Goal: Navigation & Orientation: Find specific page/section

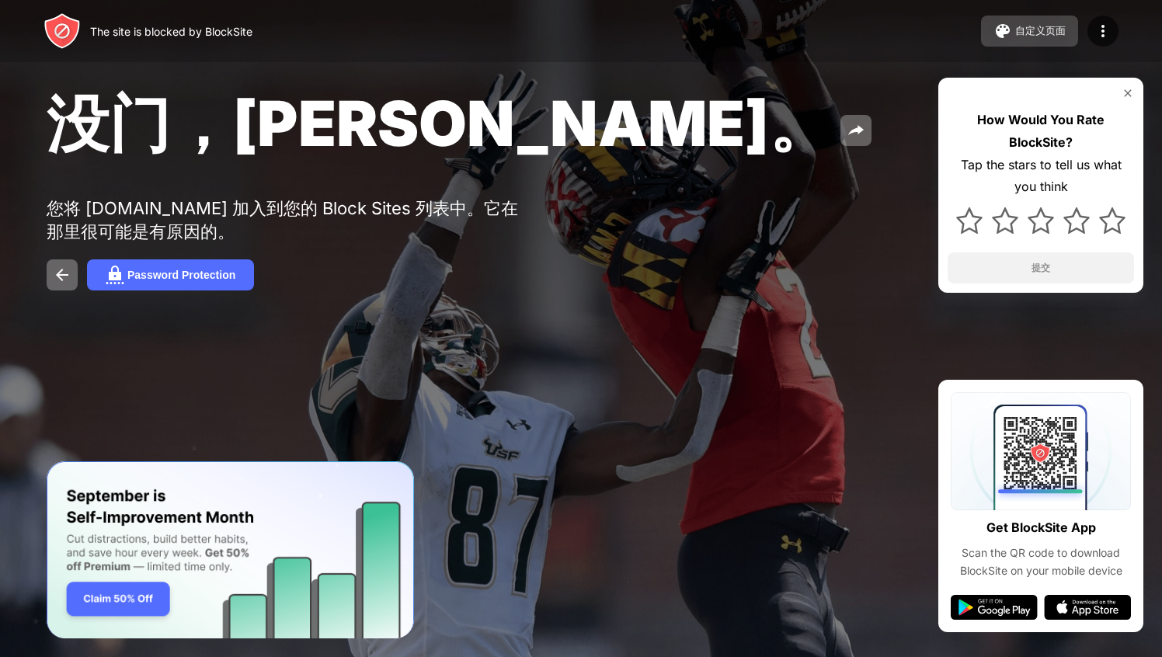
click at [1018, 33] on div "自定义页面" at bounding box center [1041, 31] width 51 height 14
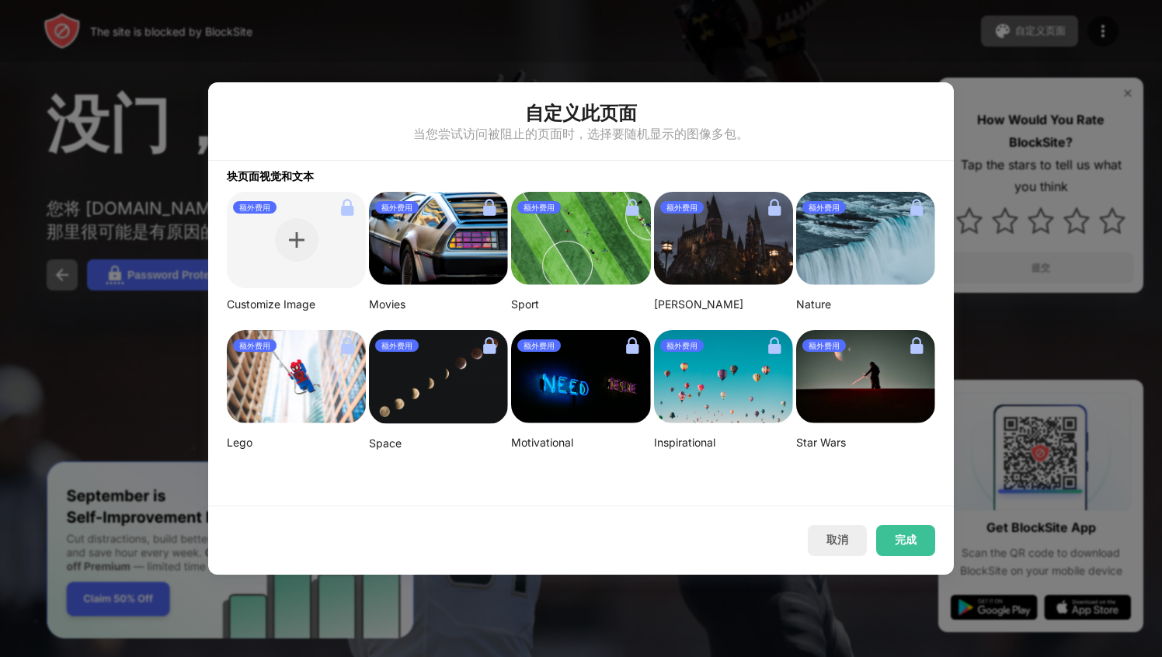
click at [298, 396] on img at bounding box center [296, 376] width 139 height 93
